Goal: Transaction & Acquisition: Purchase product/service

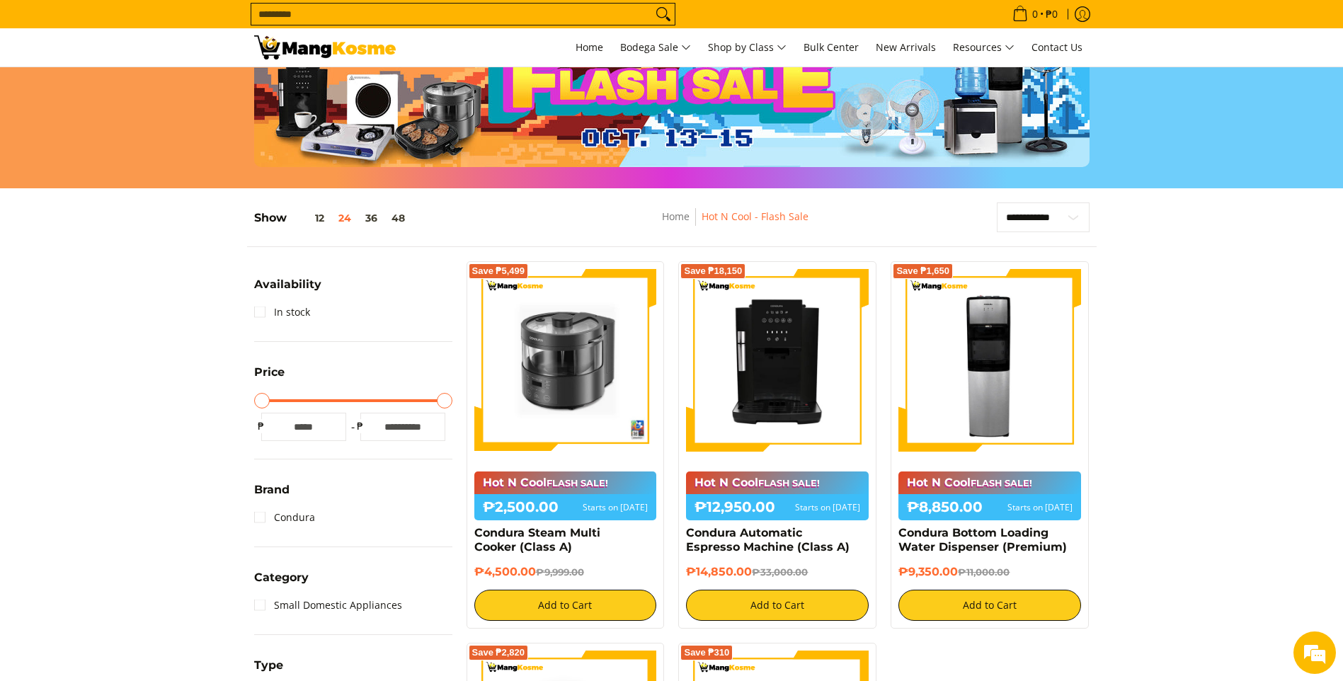
scroll to position [71, 0]
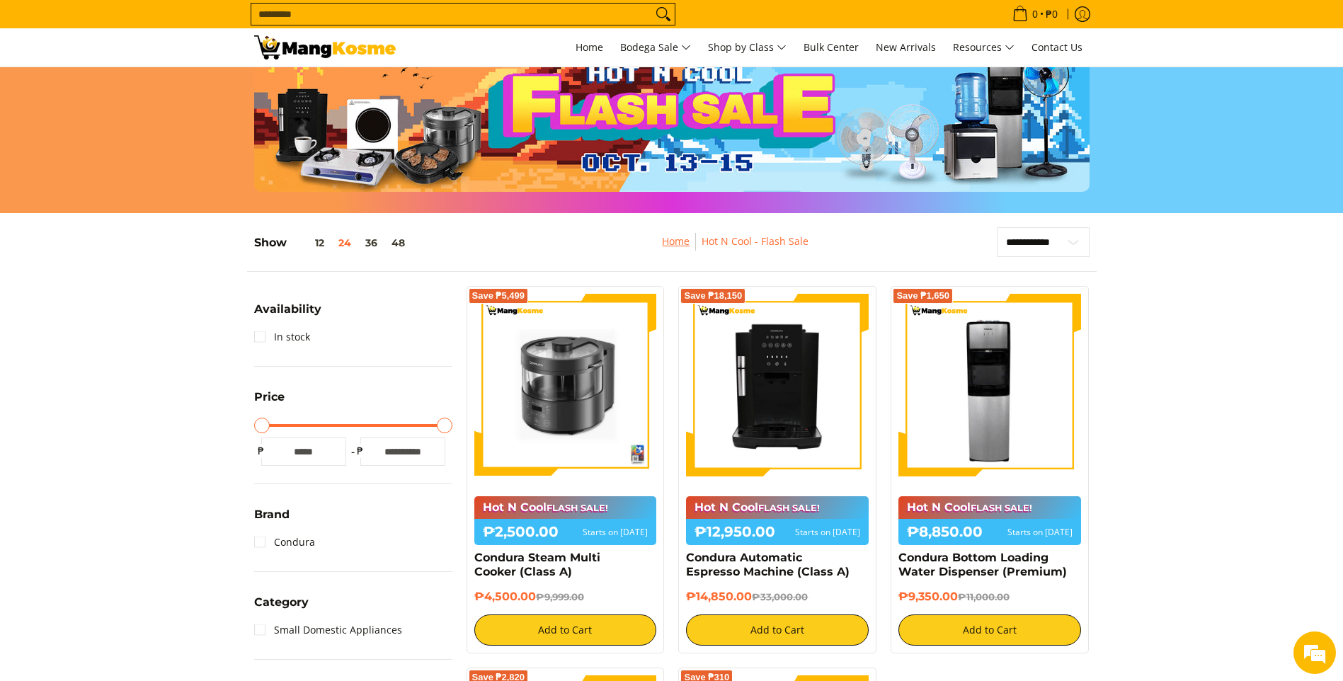
click at [680, 241] on link "Home" at bounding box center [676, 240] width 28 height 13
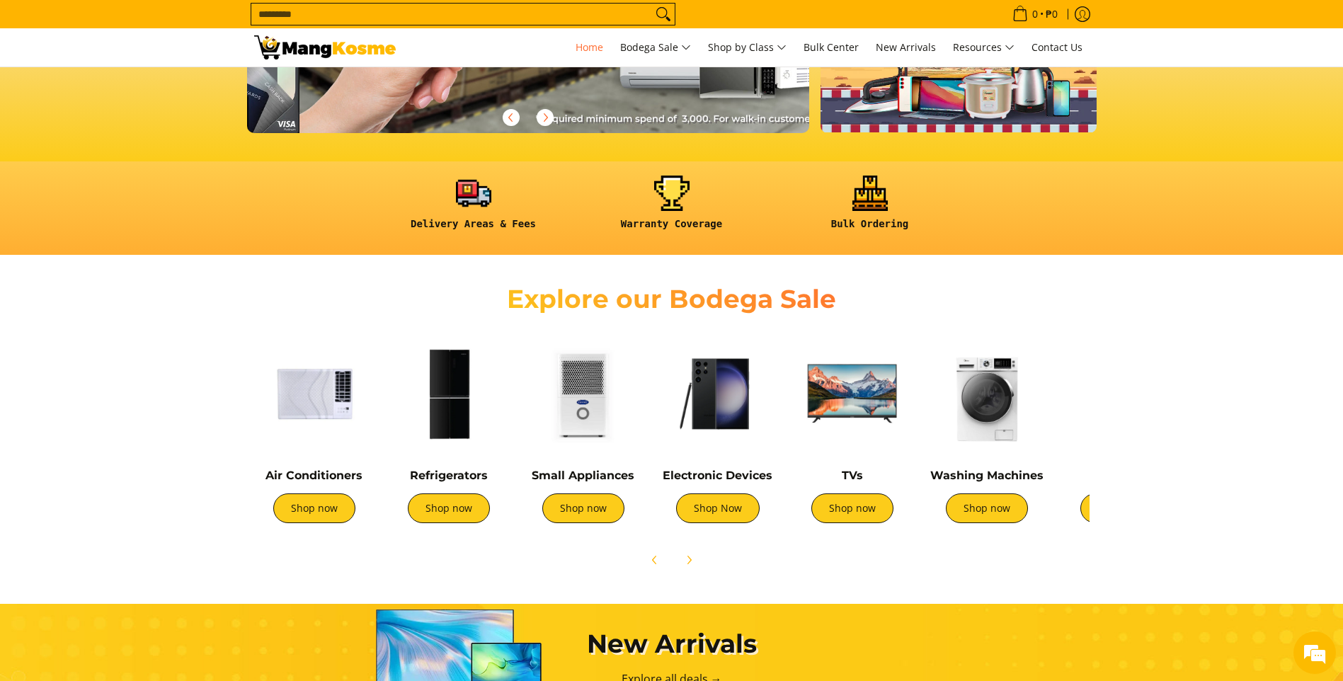
scroll to position [0, 1126]
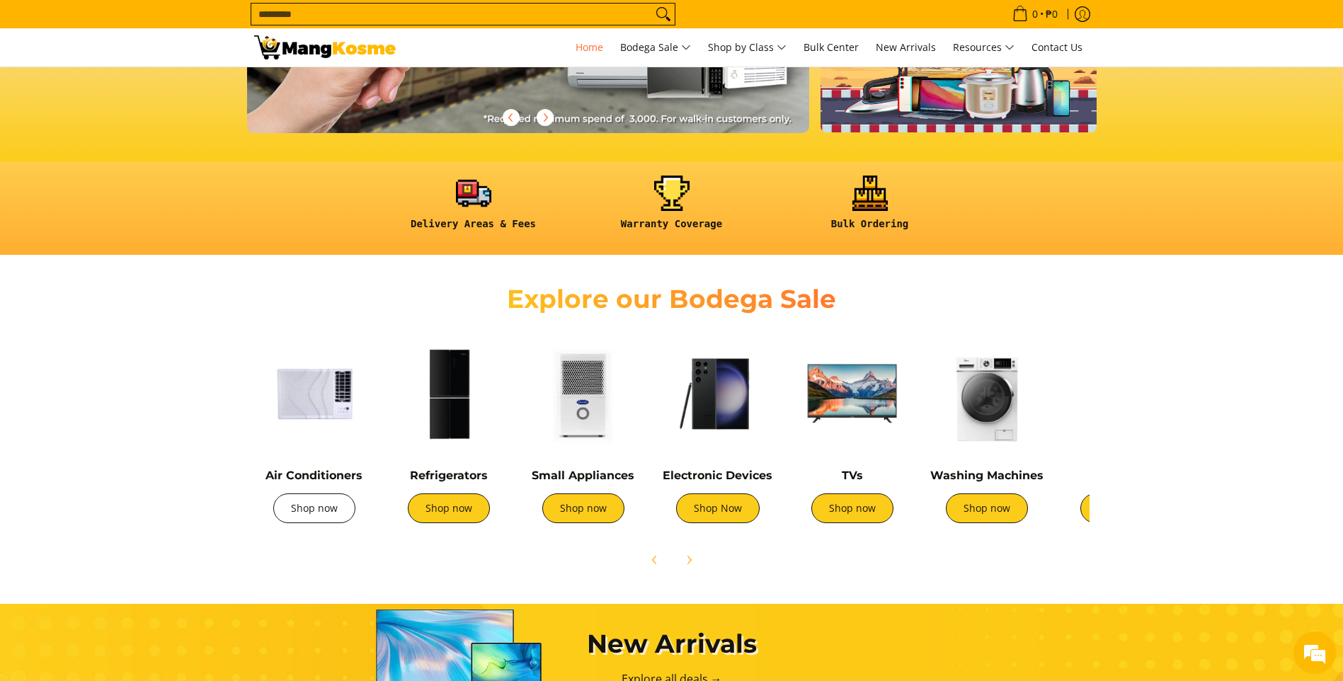
click at [313, 501] on link "Shop now" at bounding box center [314, 508] width 82 height 30
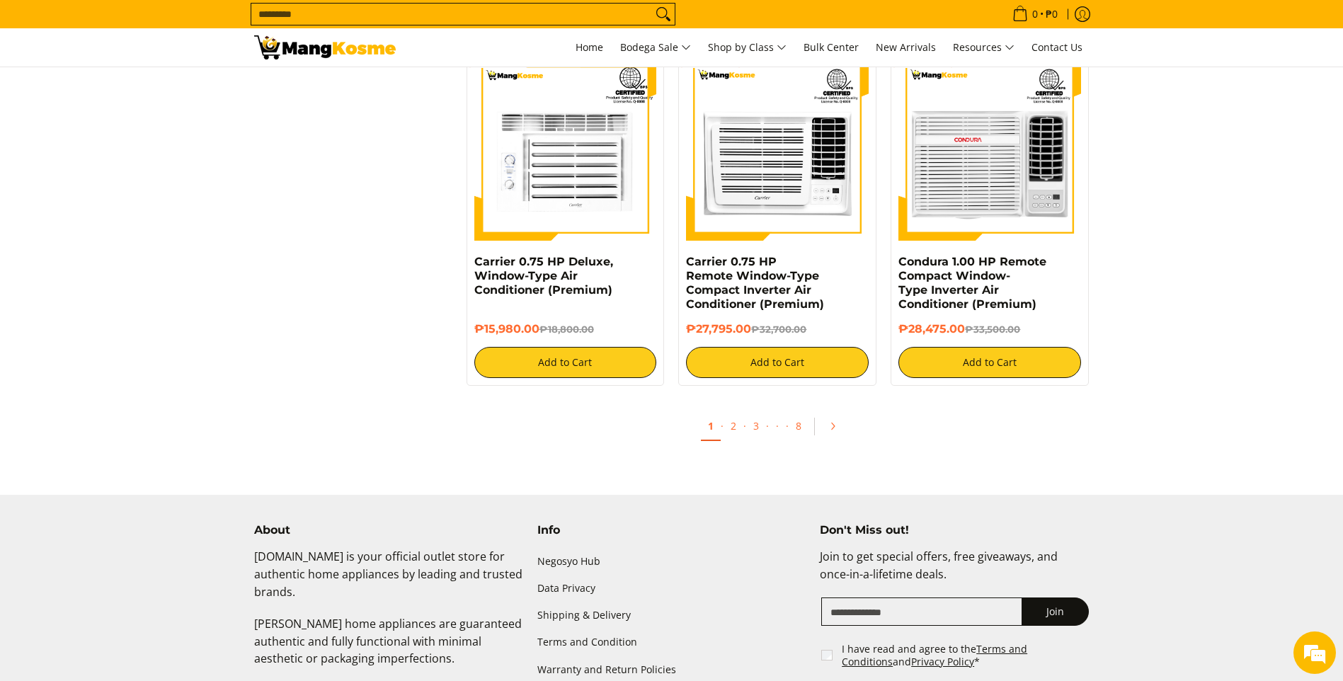
scroll to position [2761, 0]
